Goal: Task Accomplishment & Management: Complete application form

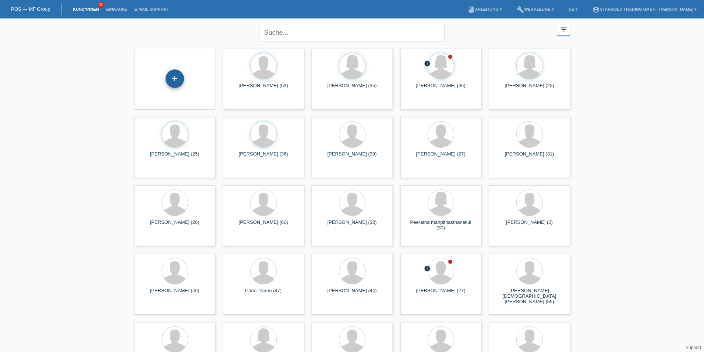
click at [173, 80] on div "+" at bounding box center [175, 79] width 18 height 18
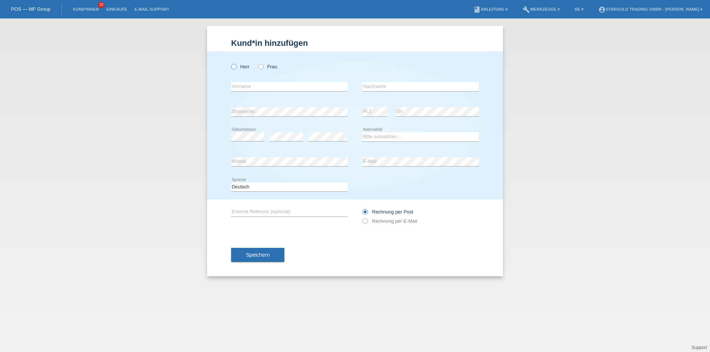
click at [230, 63] on icon at bounding box center [230, 63] width 0 height 0
click at [232, 66] on input "Herr" at bounding box center [233, 66] width 5 height 5
radio input "true"
click at [247, 82] on input "text" at bounding box center [289, 86] width 116 height 9
type input "Csaba"
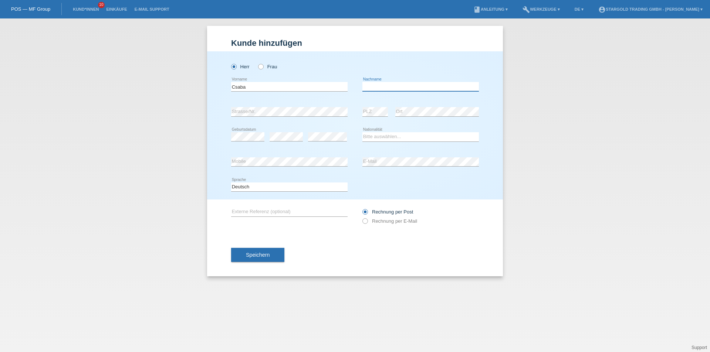
click at [385, 90] on input "text" at bounding box center [420, 86] width 116 height 9
type input "[PERSON_NAME]"
click at [378, 134] on select "Bitte auswählen... Schweiz Deutschland Liechtenstein Österreich ------------ Af…" at bounding box center [420, 136] width 116 height 9
click at [388, 139] on select "Bitte auswählen... Schweiz Deutschland Liechtenstein Österreich ------------ Af…" at bounding box center [420, 136] width 116 height 9
click at [362, 132] on select "Bitte auswählen... Schweiz Deutschland Liechtenstein Österreich ------------ Af…" at bounding box center [420, 136] width 116 height 9
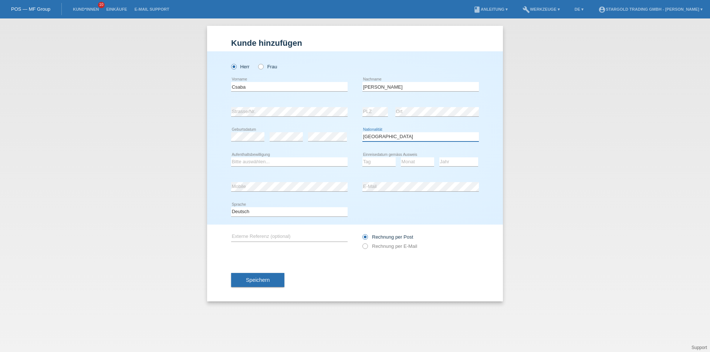
click at [396, 132] on select "Bitte auswählen... Schweiz Deutschland Liechtenstein Österreich ------------ Af…" at bounding box center [420, 136] width 116 height 9
click at [389, 129] on div "Bitte auswählen... Schweiz Deutschland Liechtenstein Österreich ------------ Af…" at bounding box center [420, 137] width 116 height 25
click at [391, 133] on select "Bitte auswählen... Schweiz Deutschland Liechtenstein Österreich ------------ Af…" at bounding box center [420, 136] width 116 height 9
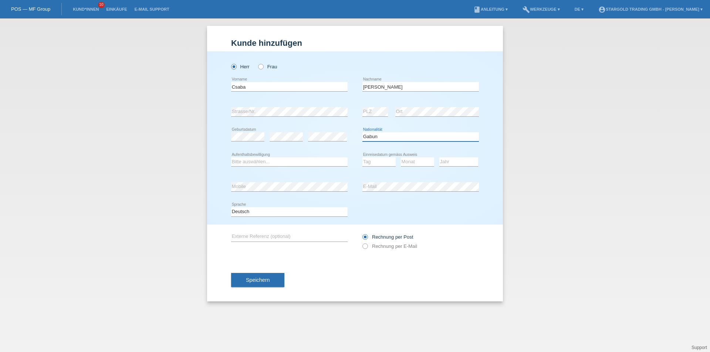
select select "HU"
click at [362, 132] on select "Bitte auswählen... Schweiz Deutschland Liechtenstein Österreich ------------ Af…" at bounding box center [420, 136] width 116 height 9
click at [240, 160] on select "Bitte auswählen... C B B - Flüchtlingsstatus Andere" at bounding box center [289, 162] width 116 height 9
select select "B"
click at [231, 158] on select "Bitte auswählen... C B B - Flüchtlingsstatus Andere" at bounding box center [289, 162] width 116 height 9
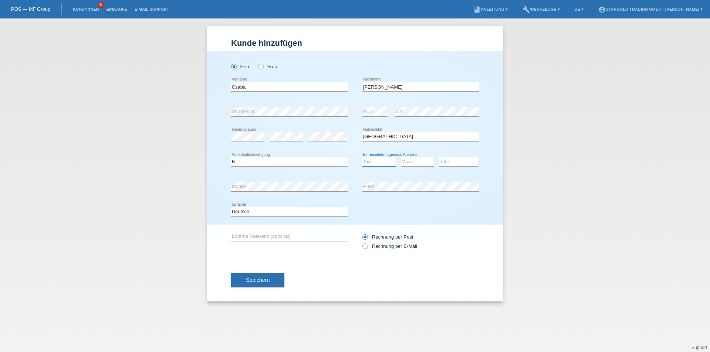
click at [376, 165] on select "Tag 01 02 03 04 05 06 07 08 09 10 11" at bounding box center [378, 162] width 33 height 9
select select "16"
click at [362, 158] on select "Tag 01 02 03 04 05 06 07 08 09 10 11" at bounding box center [378, 162] width 33 height 9
click at [403, 165] on select "Monat 01 02 03 04 05 06 07 08 09 10 11" at bounding box center [417, 162] width 33 height 9
select select "11"
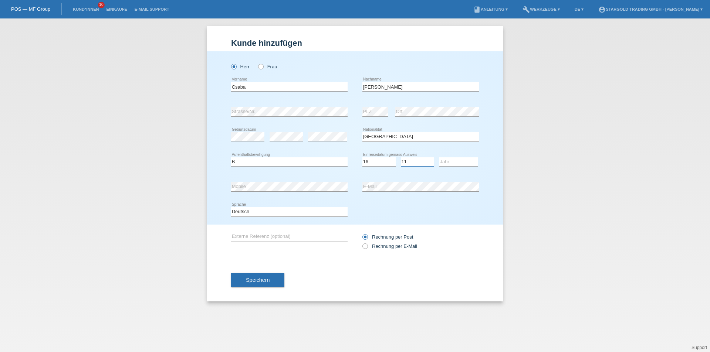
click at [401, 158] on select "Monat 01 02 03 04 05 06 07 08 09 10 11" at bounding box center [417, 162] width 33 height 9
click at [449, 163] on select "Jahr 2025 2024 2023 2022 2021 2020 2019 2018 2017 2016 2015 2014 2013 2012 2011…" at bounding box center [458, 162] width 39 height 9
select select "2022"
click at [439, 158] on select "Jahr 2025 2024 2023 2022 2021 2020 2019 2018 2017 2016 2015 2014 2013 2012 2011…" at bounding box center [458, 162] width 39 height 9
click at [270, 284] on button "Speichern" at bounding box center [257, 280] width 53 height 14
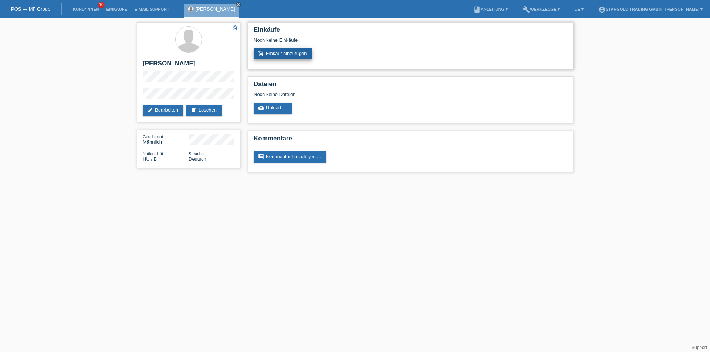
click at [294, 53] on link "add_shopping_cart Einkauf hinzufügen" at bounding box center [283, 53] width 58 height 11
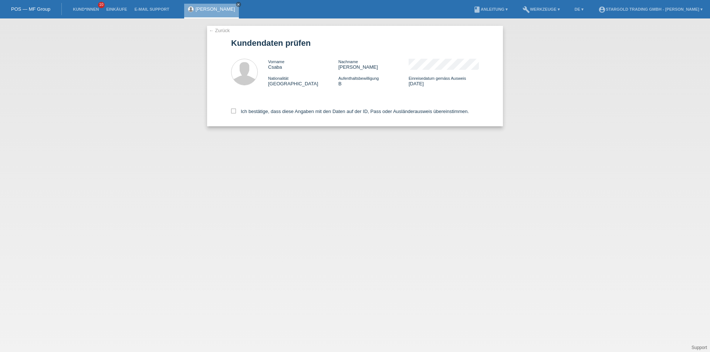
click at [245, 116] on div "Ich bestätige, dass diese Angaben mit den Daten auf der ID, Pass oder Ausländer…" at bounding box center [355, 110] width 248 height 33
click at [243, 110] on label "Ich bestätige, dass diese Angaben mit den Daten auf der ID, Pass oder Ausländer…" at bounding box center [350, 112] width 238 height 6
click at [236, 110] on input "Ich bestätige, dass diese Angaben mit den Daten auf der ID, Pass oder Ausländer…" at bounding box center [233, 111] width 5 height 5
checkbox input "true"
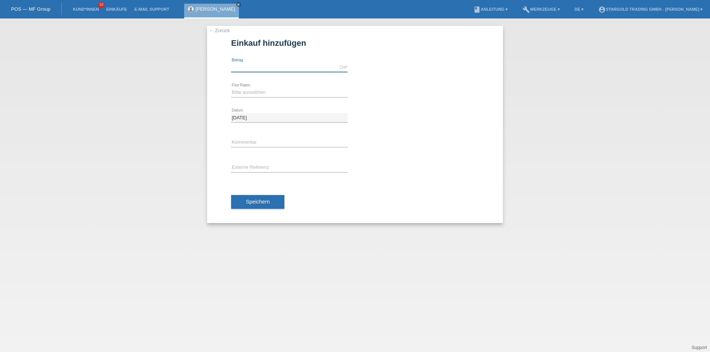
click at [267, 67] on input "text" at bounding box center [289, 67] width 116 height 9
type input "1490.00"
click at [295, 95] on select "Bitte auswählen 6 Raten 12 Raten 18 Raten 24 Raten 36 Raten 48 Raten" at bounding box center [289, 92] width 116 height 9
select select "495"
click at [231, 88] on select "Bitte auswählen 6 Raten 12 Raten 18 Raten 24 Raten 36 Raten 48 Raten" at bounding box center [289, 92] width 116 height 9
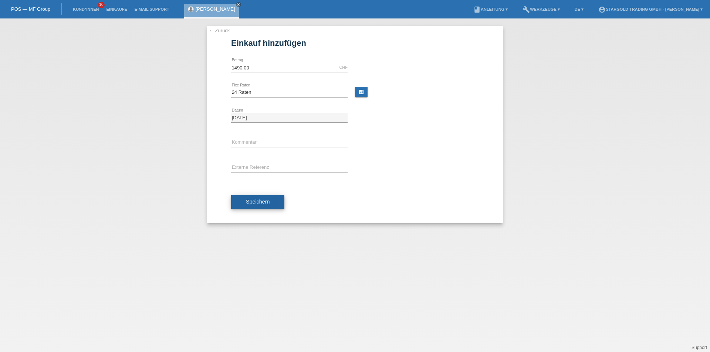
click at [279, 202] on button "Speichern" at bounding box center [257, 202] width 53 height 14
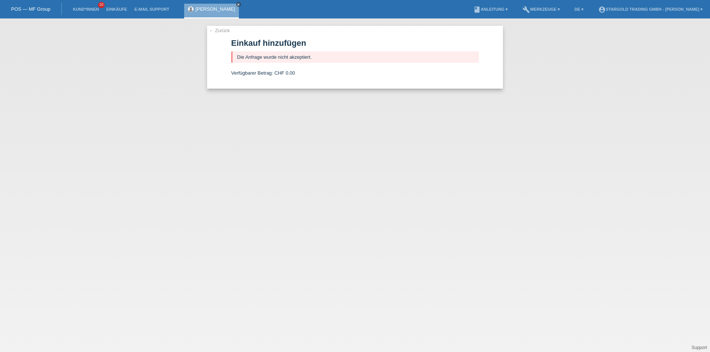
click at [219, 32] on link "← Zurück" at bounding box center [219, 31] width 21 height 6
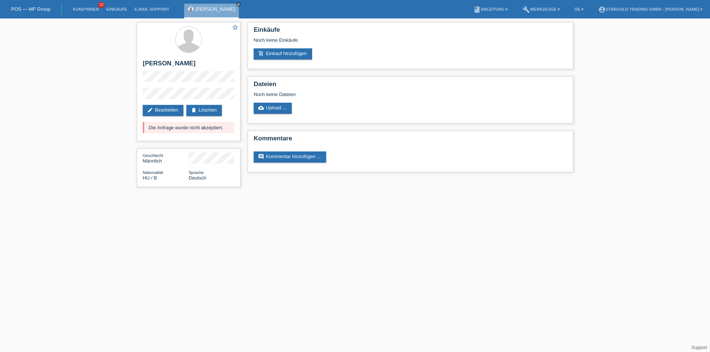
click at [366, 195] on html "POS — MF Group Kund*innen 10 Einkäufe E-Mail Support [PERSON_NAME] close" at bounding box center [355, 97] width 710 height 195
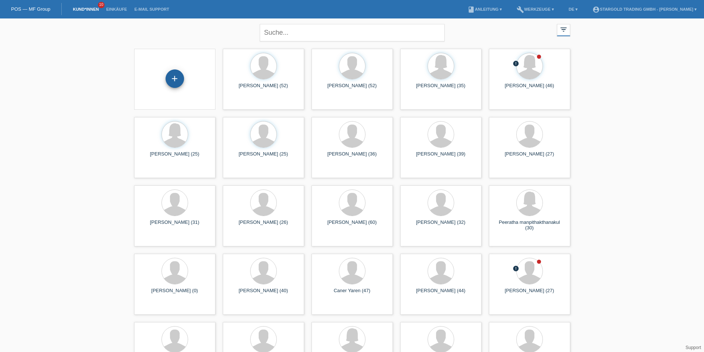
click at [174, 83] on div "+" at bounding box center [175, 79] width 18 height 18
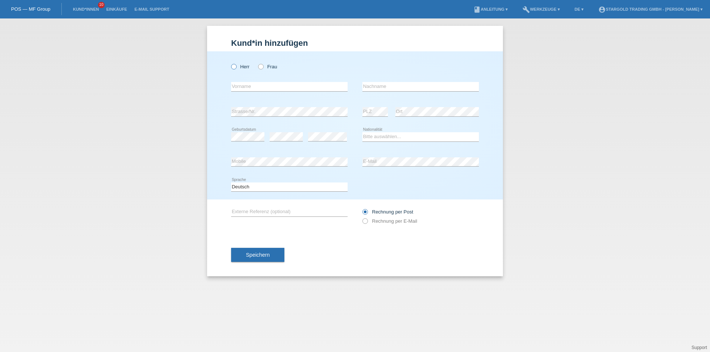
click at [230, 63] on icon at bounding box center [230, 63] width 0 height 0
click at [233, 65] on input "Herr" at bounding box center [233, 66] width 5 height 5
radio input "true"
click at [252, 88] on input "text" at bounding box center [289, 86] width 116 height 9
paste input "[PERSON_NAME]"
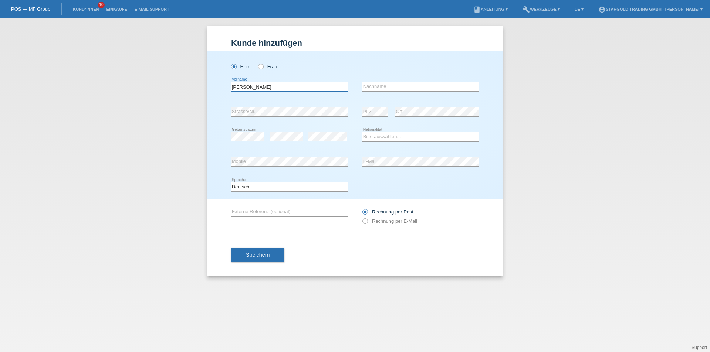
type input "[PERSON_NAME]"
click at [376, 83] on input "text" at bounding box center [420, 86] width 116 height 9
paste input "[PERSON_NAME]"
type input "[PERSON_NAME]"
